Goal: Task Accomplishment & Management: Manage account settings

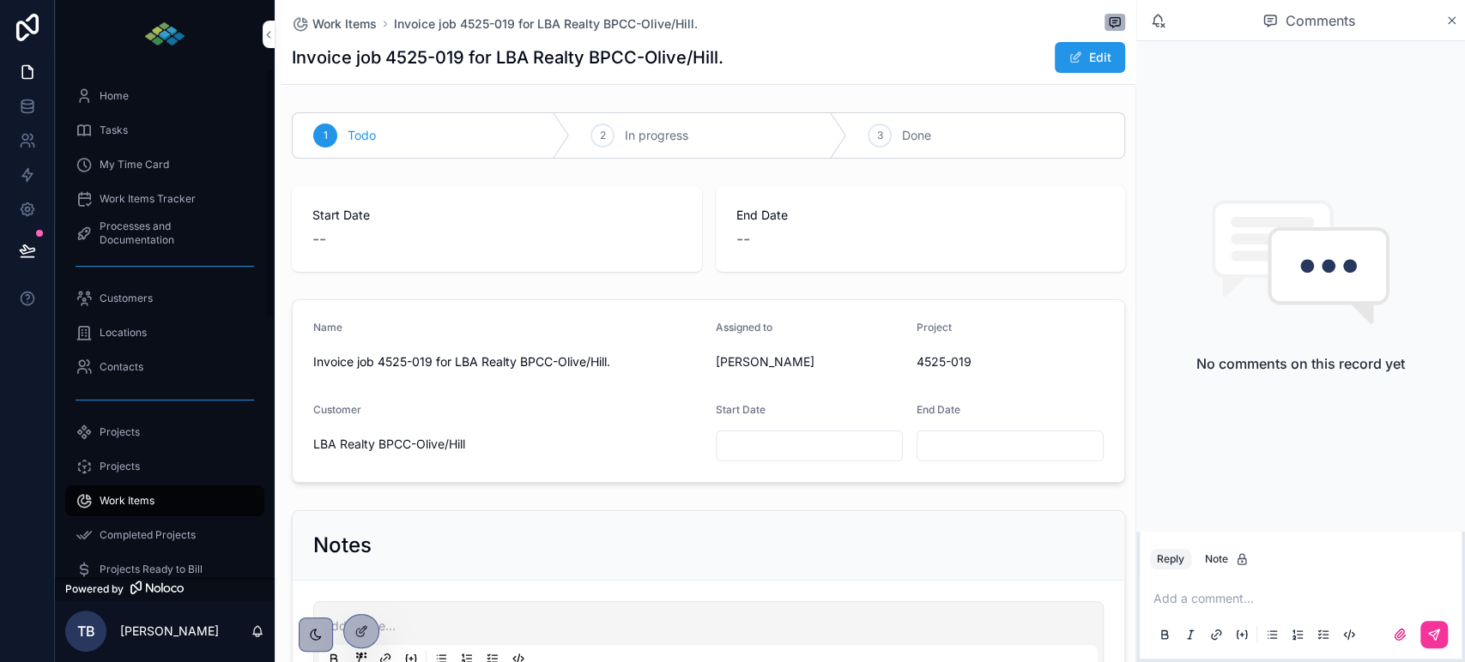
drag, startPoint x: 109, startPoint y: 131, endPoint x: 118, endPoint y: 130, distance: 9.5
click at [109, 131] on span "Tasks" at bounding box center [114, 131] width 28 height 14
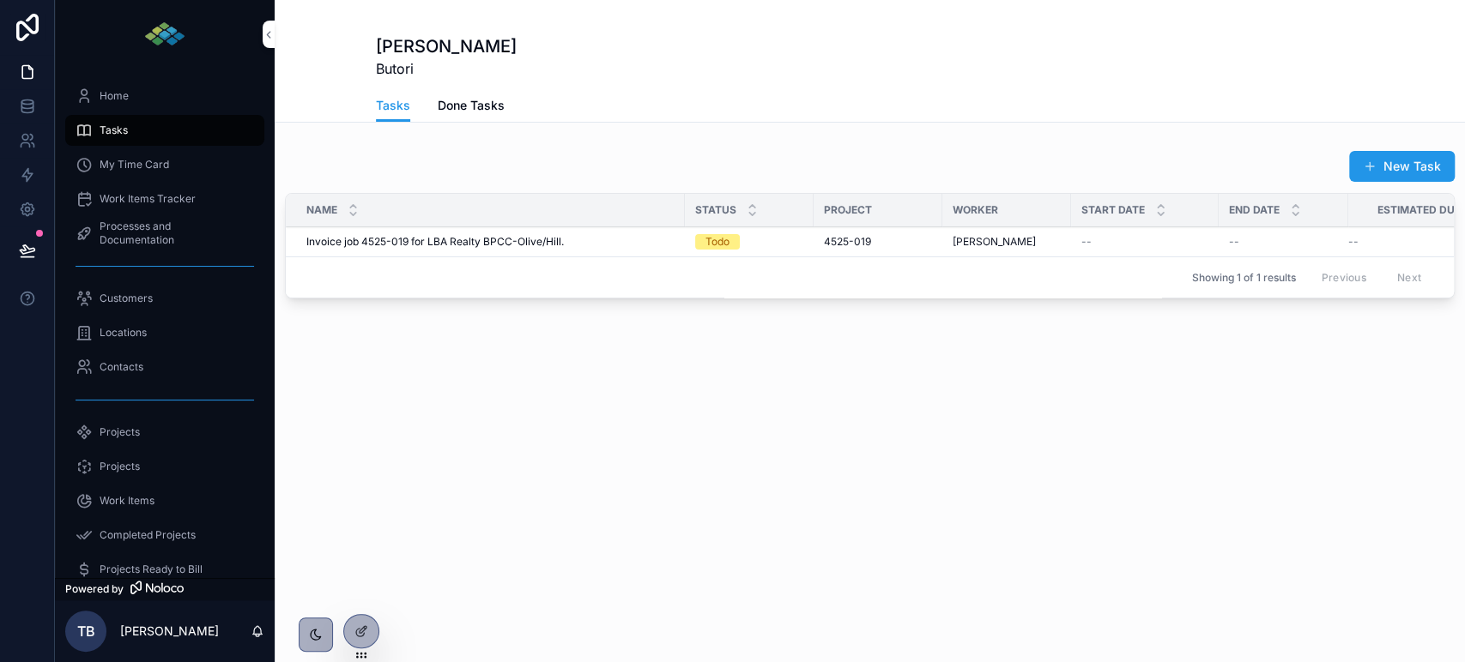
click at [850, 239] on span "4525-019" at bounding box center [847, 242] width 47 height 14
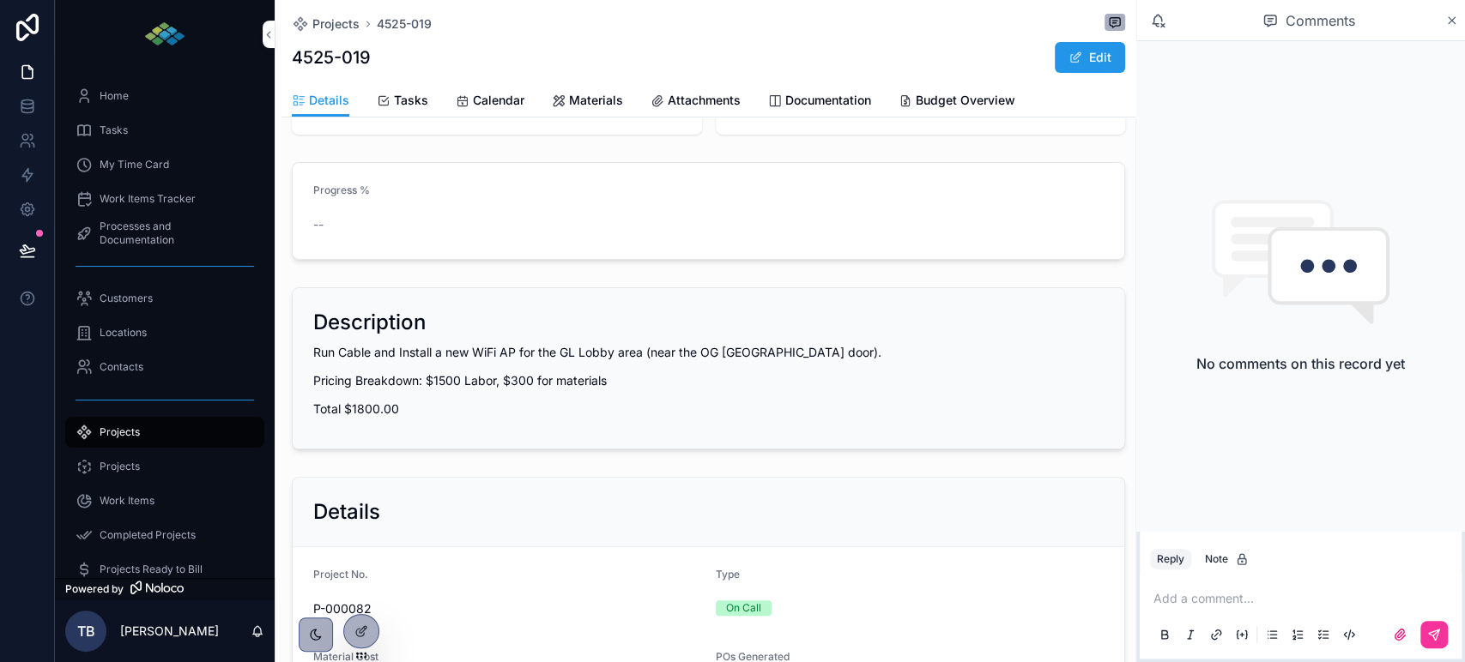
scroll to position [137, 0]
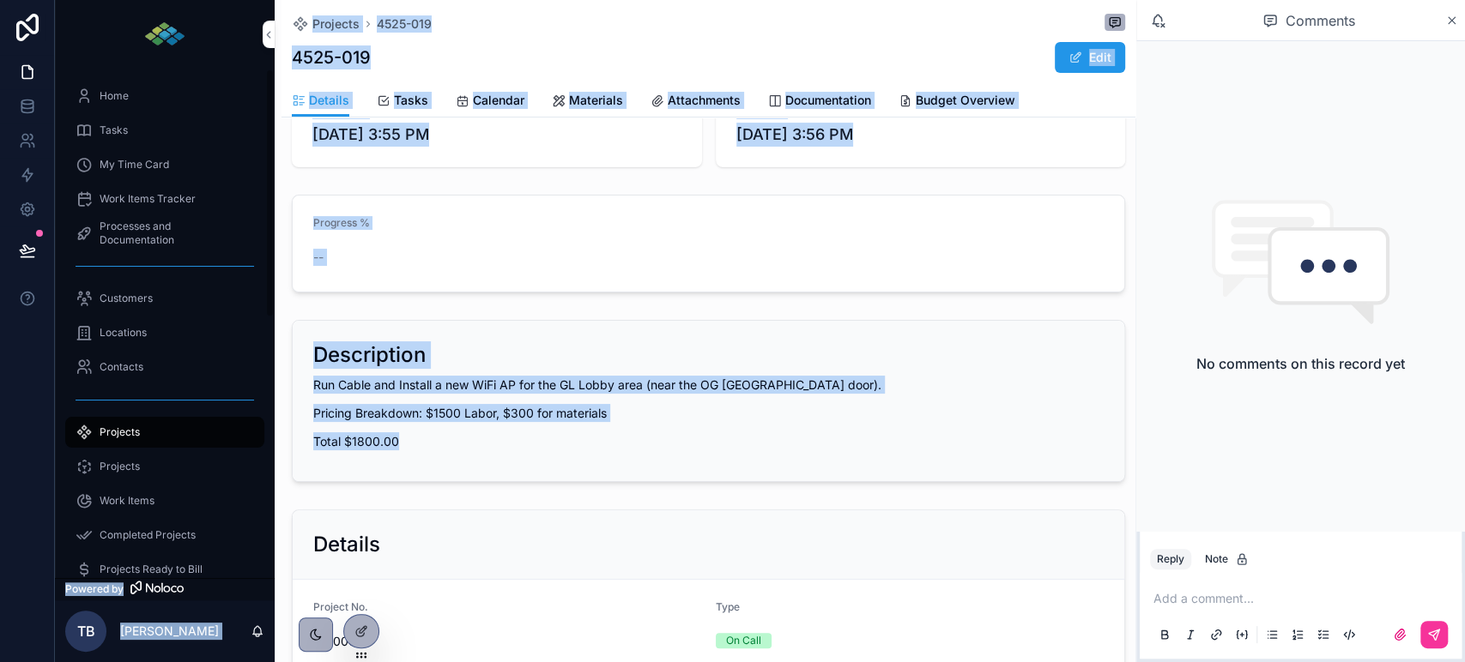
drag, startPoint x: 402, startPoint y: 458, endPoint x: 271, endPoint y: 391, distance: 146.6
click at [271, 391] on div "Home Tasks My Time Card Work Items Tracker Processes and Documentation Customer…" at bounding box center [760, 331] width 1410 height 662
click at [460, 419] on p "Pricing Breakdown: $1500 Labor, $300 for materials" at bounding box center [708, 413] width 790 height 18
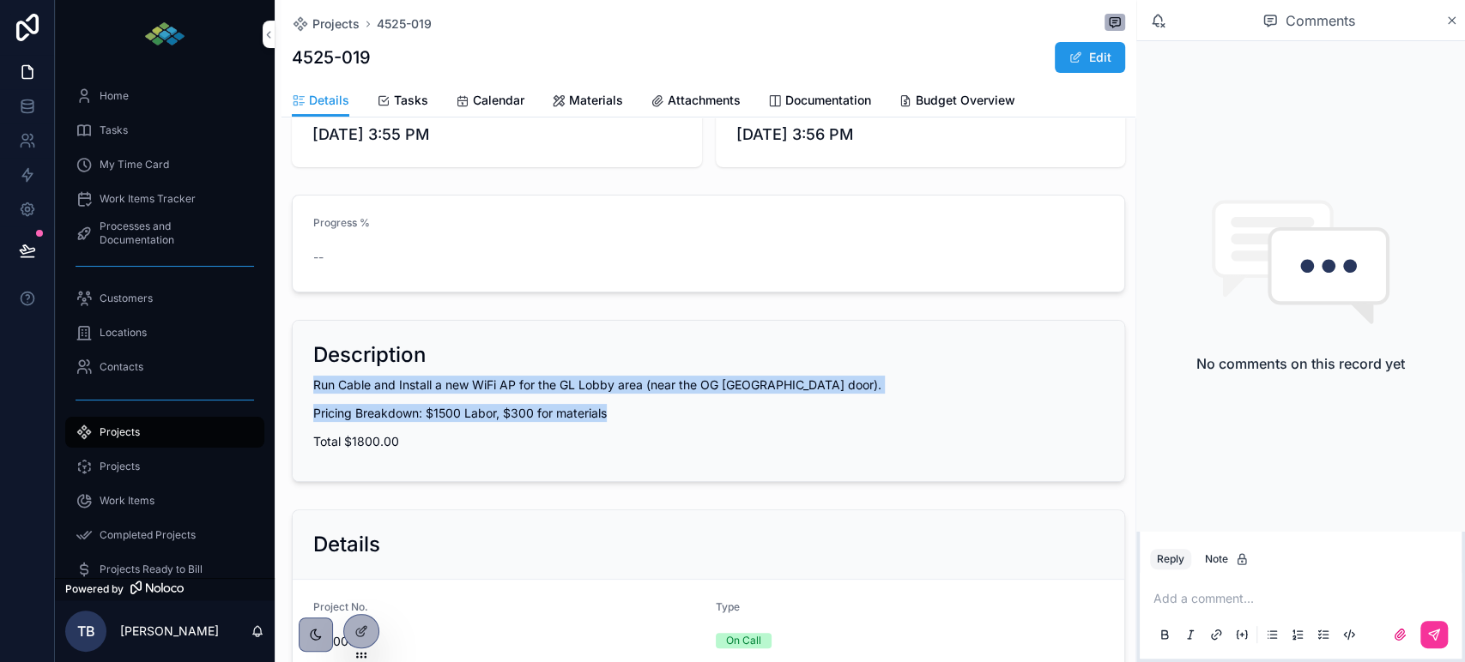
drag, startPoint x: 606, startPoint y: 417, endPoint x: 316, endPoint y: 381, distance: 292.3
click at [316, 381] on div "Run Cable and Install a new WiFi AP for the GL Lobby area (near the OG [GEOGRAP…" at bounding box center [708, 413] width 790 height 75
copy div "Run Cable and Install a new WiFi AP for the GL Lobby area (near the OG [GEOGRAP…"
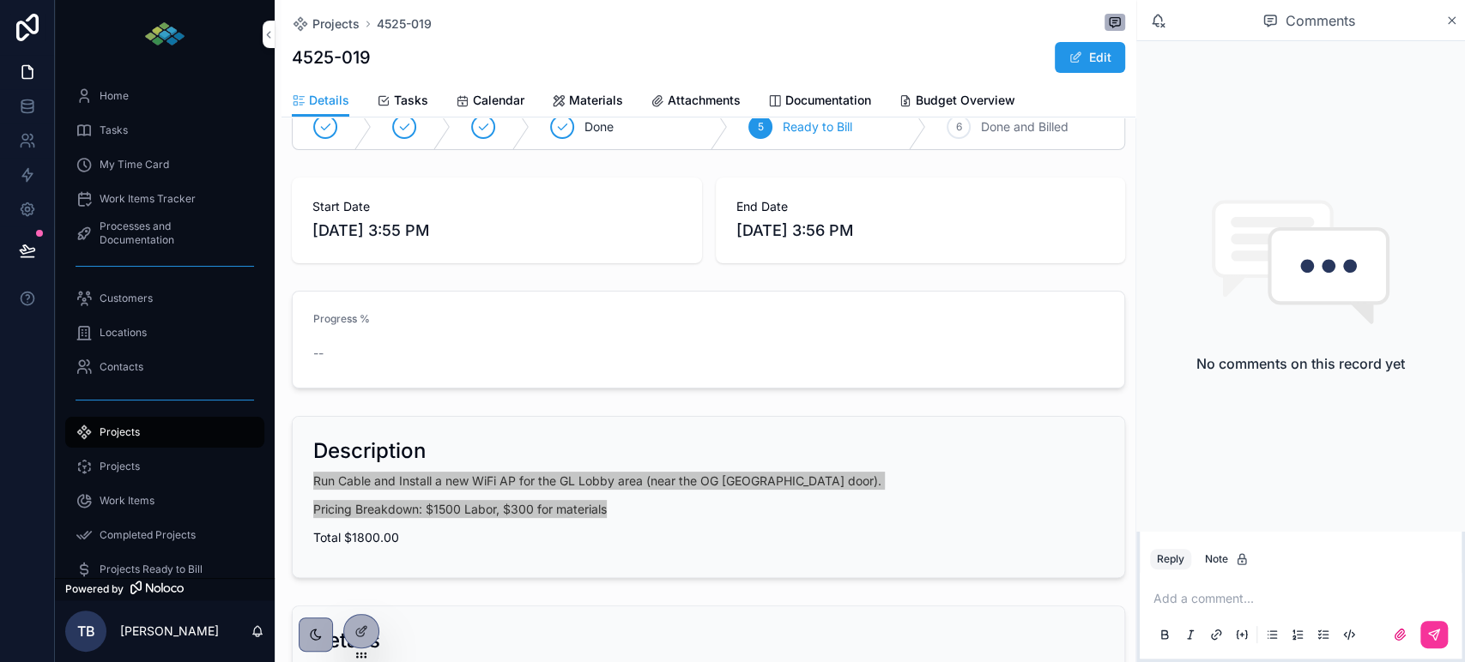
scroll to position [0, 0]
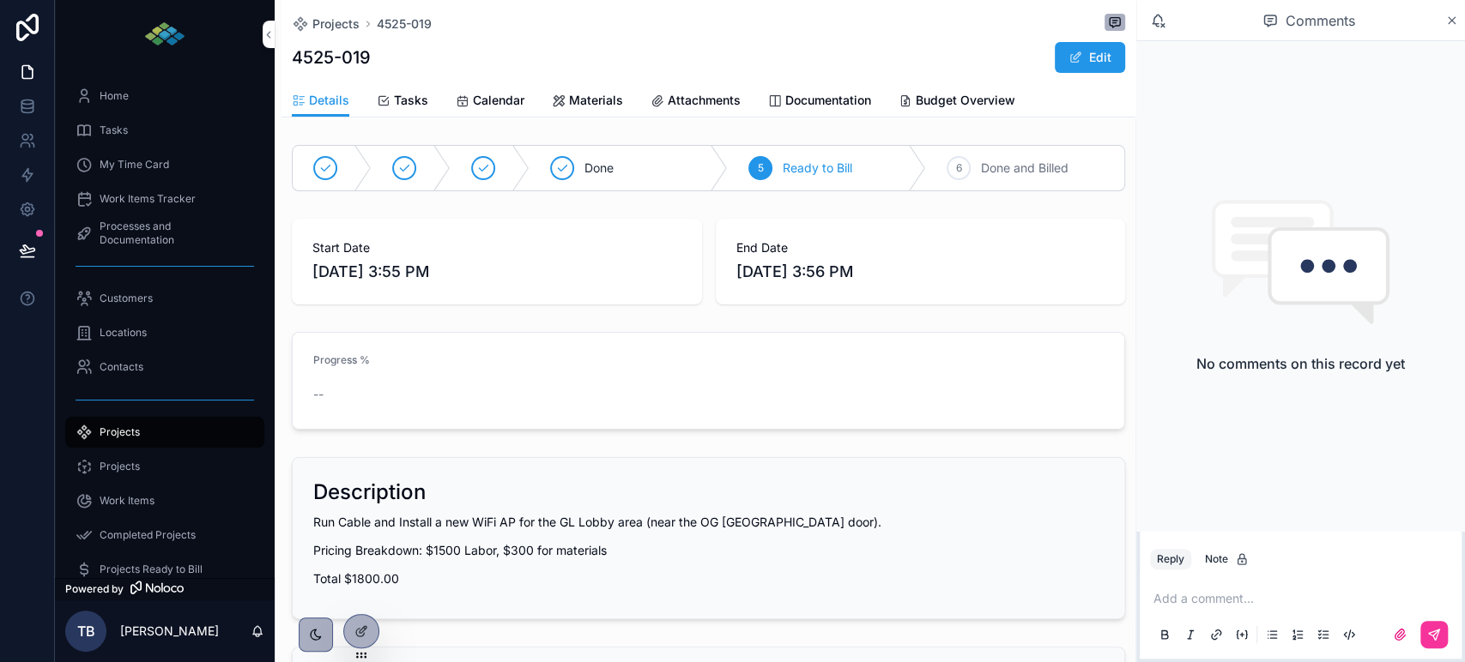
drag, startPoint x: 1022, startPoint y: 173, endPoint x: 934, endPoint y: 222, distance: 101.0
click at [1022, 173] on span "Done and Billed" at bounding box center [1025, 168] width 88 height 17
click at [89, 129] on icon "scrollable content" at bounding box center [84, 130] width 17 height 17
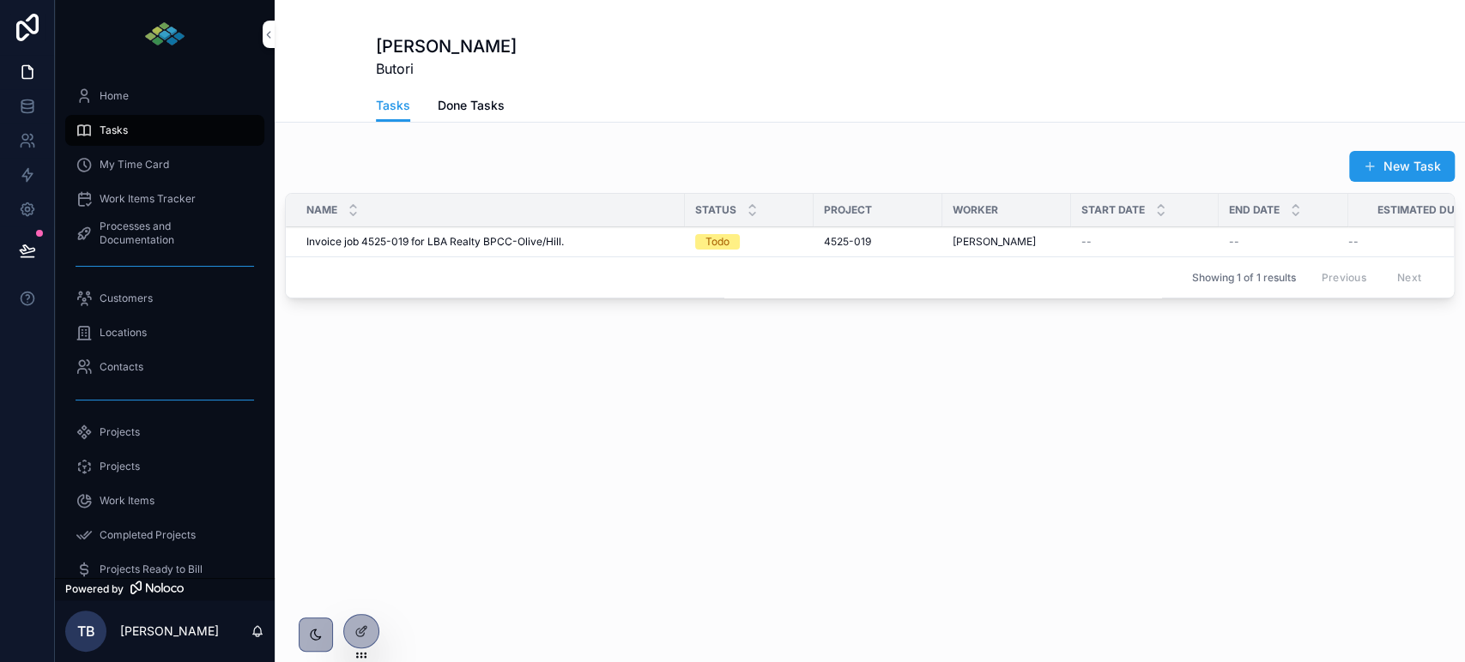
click at [442, 235] on span "Invoice job 4525-019 for LBA Realty BPCC-Olive/Hill." at bounding box center [434, 242] width 257 height 14
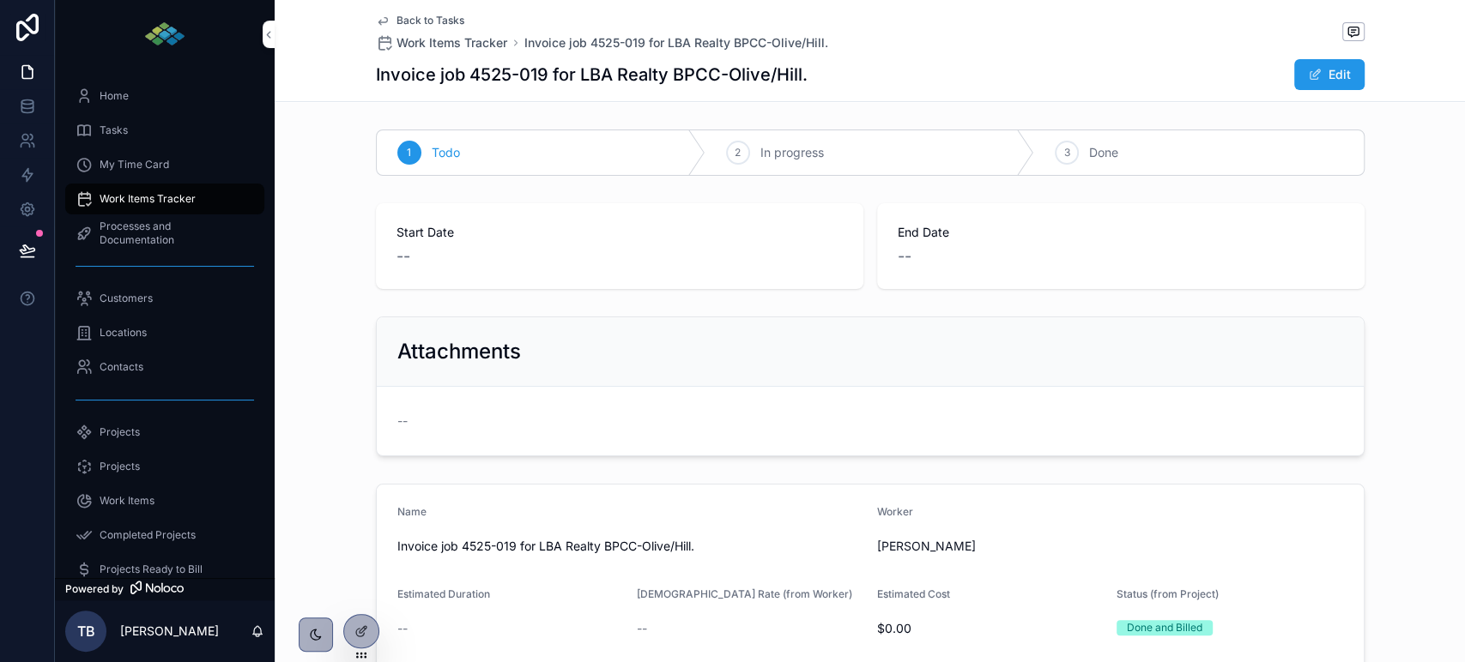
click at [1066, 154] on div "3" at bounding box center [1067, 153] width 24 height 24
click at [117, 130] on span "Tasks" at bounding box center [114, 131] width 28 height 14
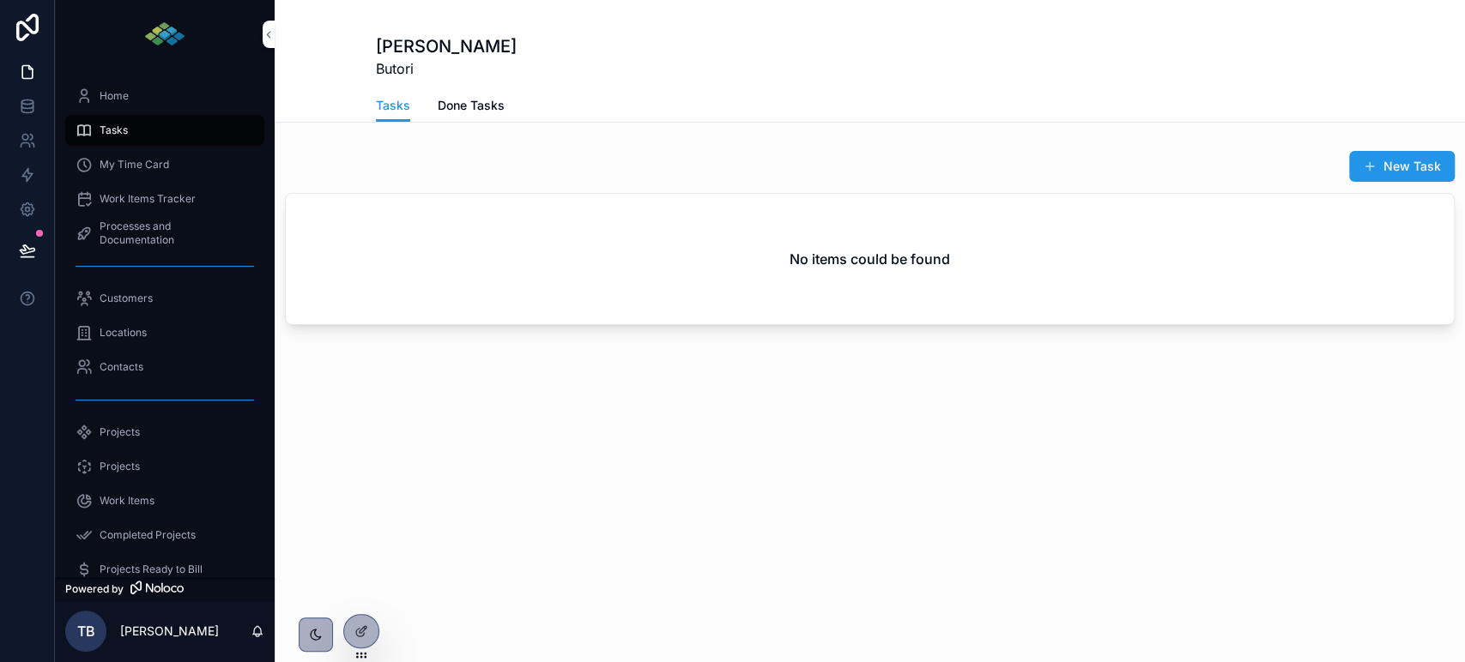
click at [477, 101] on span "Done Tasks" at bounding box center [471, 105] width 67 height 17
